Goal: Task Accomplishment & Management: Manage account settings

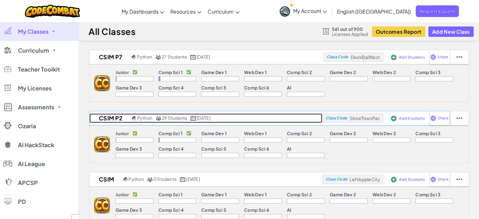
click at [237, 121] on link "CSIM P2 Python 29 Students August 19th, 2025" at bounding box center [206, 117] width 233 height 9
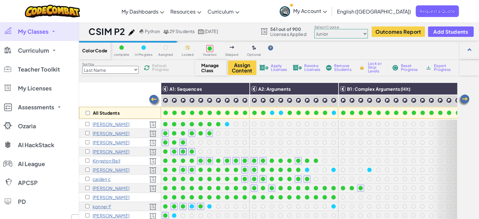
scroll to position [30, 0]
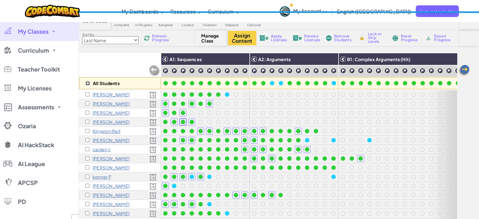
click at [86, 83] on input "checkbox" at bounding box center [88, 83] width 4 height 4
checkbox input "true"
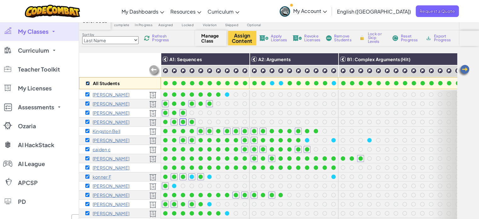
checkbox input "true"
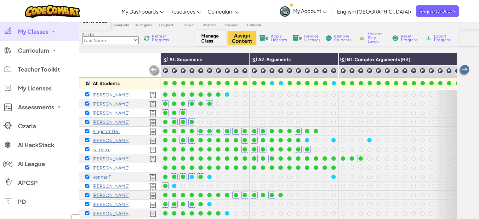
checkbox input "true"
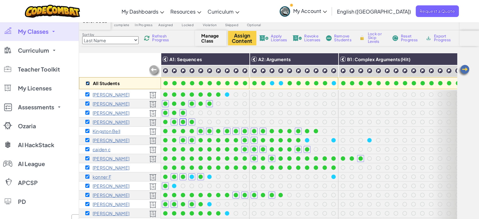
checkbox input "true"
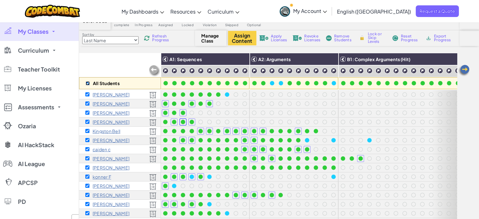
checkbox input "true"
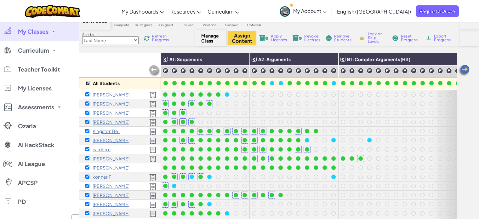
checkbox input "true"
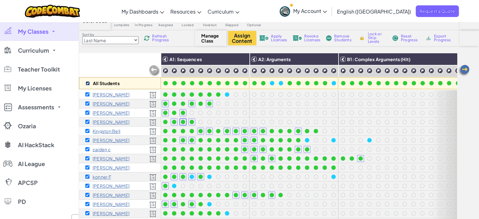
checkbox input "true"
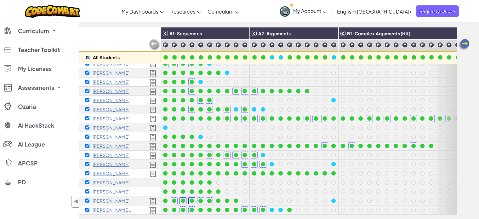
scroll to position [57, 0]
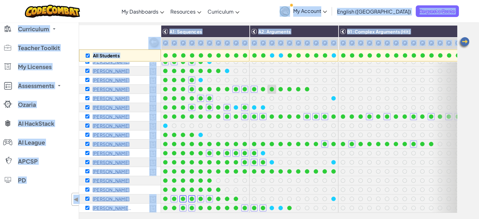
drag, startPoint x: 305, startPoint y: 10, endPoint x: 273, endPoint y: 83, distance: 79.7
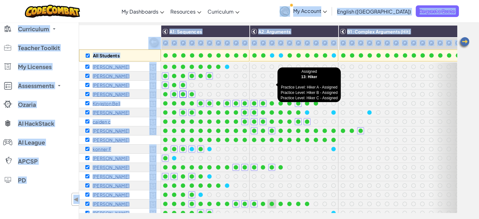
scroll to position [0, 0]
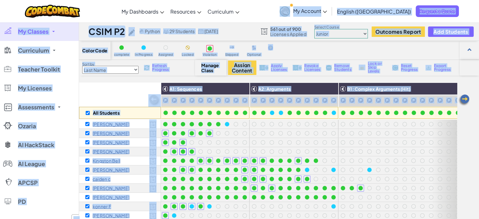
click at [276, 67] on span "Apply Licenses" at bounding box center [279, 68] width 16 height 8
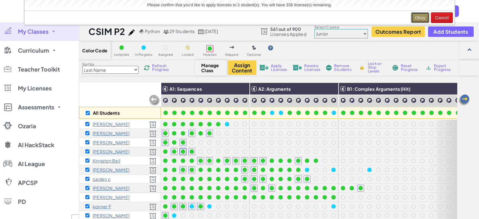
click at [422, 15] on button "Okay" at bounding box center [420, 17] width 19 height 11
